Goal: Information Seeking & Learning: Learn about a topic

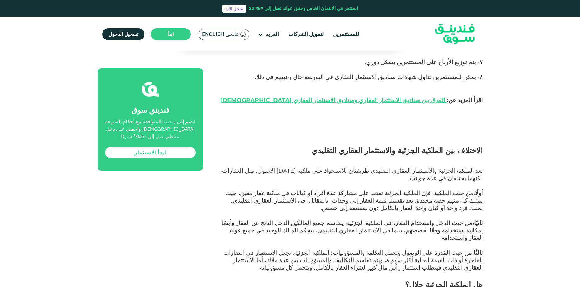
scroll to position [838, 0]
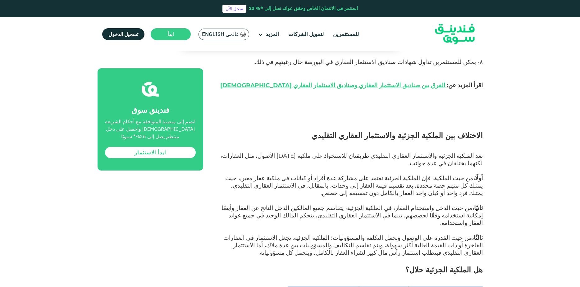
drag, startPoint x: 483, startPoint y: 216, endPoint x: 328, endPoint y: 218, distance: 154.9
click at [328, 218] on div "الصفحة الرئيسية المدونة الامتثال للشريعة [DATE]" at bounding box center [290, 113] width 580 height 1790
drag, startPoint x: 328, startPoint y: 218, endPoint x: 326, endPoint y: 223, distance: 5.1
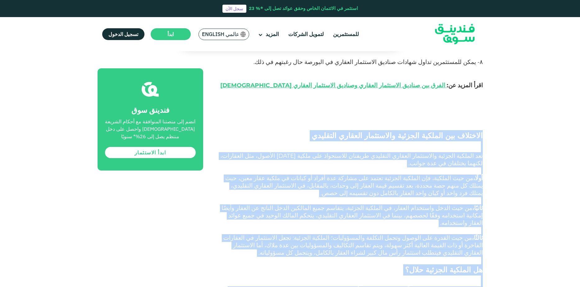
drag, startPoint x: 323, startPoint y: 227, endPoint x: 485, endPoint y: 90, distance: 212.0
click at [485, 90] on div "الصفحة الرئيسية المدونة الامتثال للشريعة [DATE]" at bounding box center [290, 113] width 580 height 1790
copy div "loremips dol sitamet consect adipiscing elitsed doeiusmo tem incidid utlabor et…"
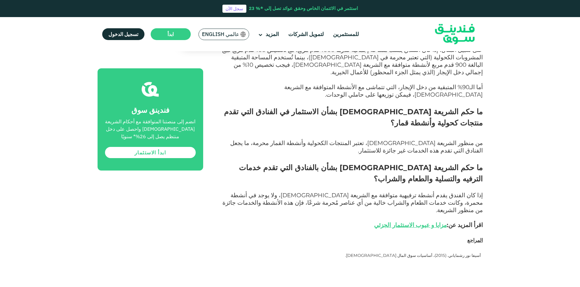
scroll to position [1117, 0]
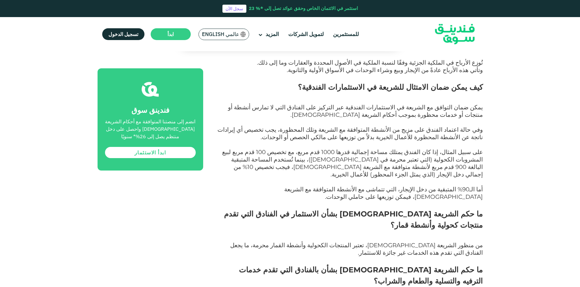
click at [359, 265] on span "ما حكم الشريعة [DEMOGRAPHIC_DATA] بشأن بالفنادق التي تقدم خدمات الترفيه والتسلي…" at bounding box center [361, 275] width 244 height 20
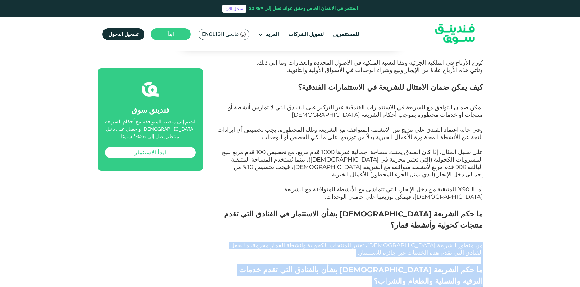
drag, startPoint x: 334, startPoint y: 180, endPoint x: 489, endPoint y: 142, distance: 159.5
copy div "من منظور الشريعة [DEMOGRAPHIC_DATA]، تعتبر المنتجات الكحولية وأنشطة القمار محرم…"
